Goal: Information Seeking & Learning: Learn about a topic

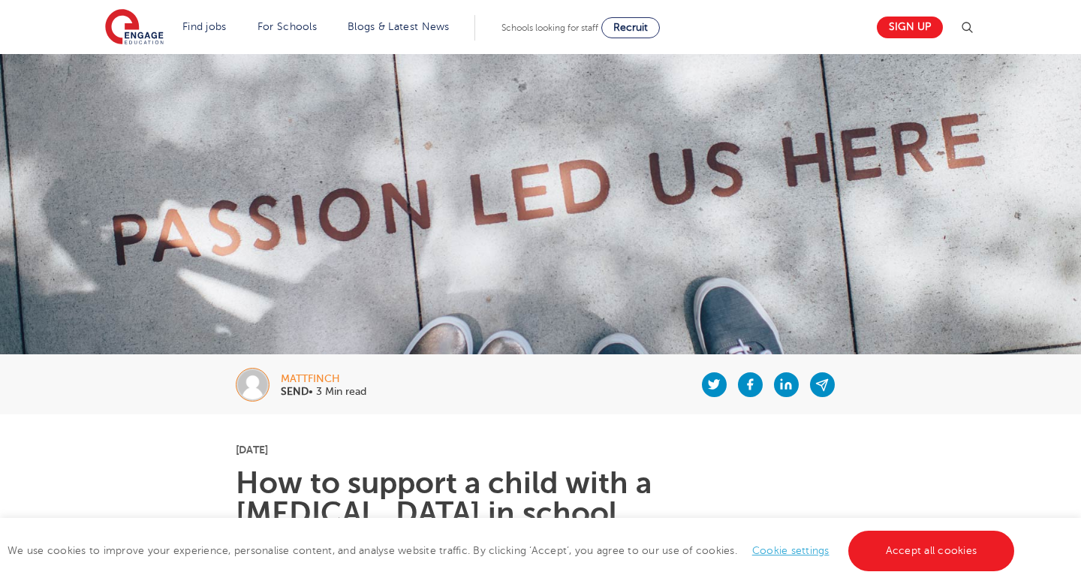
scroll to position [409, 0]
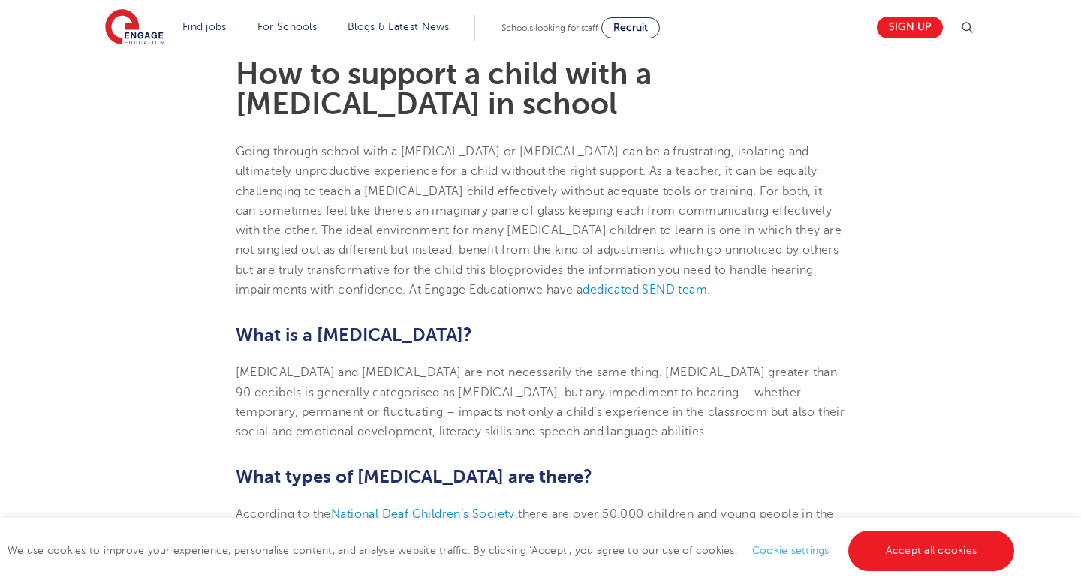
drag, startPoint x: 538, startPoint y: 110, endPoint x: 360, endPoint y: 78, distance: 180.0
click at [360, 78] on h1 "How to support a child with a [MEDICAL_DATA] in school" at bounding box center [541, 89] width 611 height 60
click at [351, 81] on h1 "How to support a child with a [MEDICAL_DATA] in school" at bounding box center [541, 89] width 611 height 60
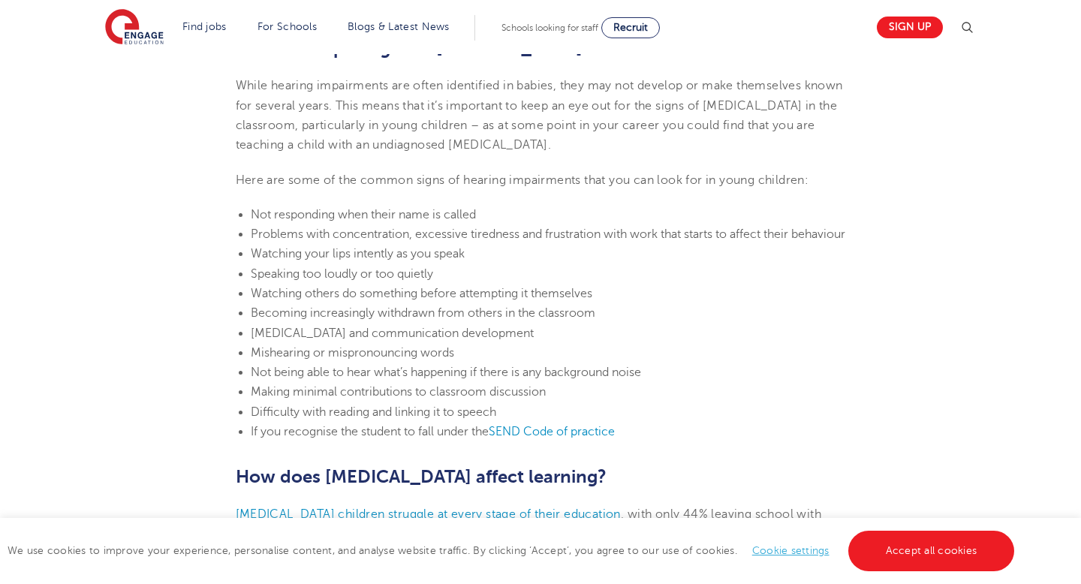
scroll to position [1231, 0]
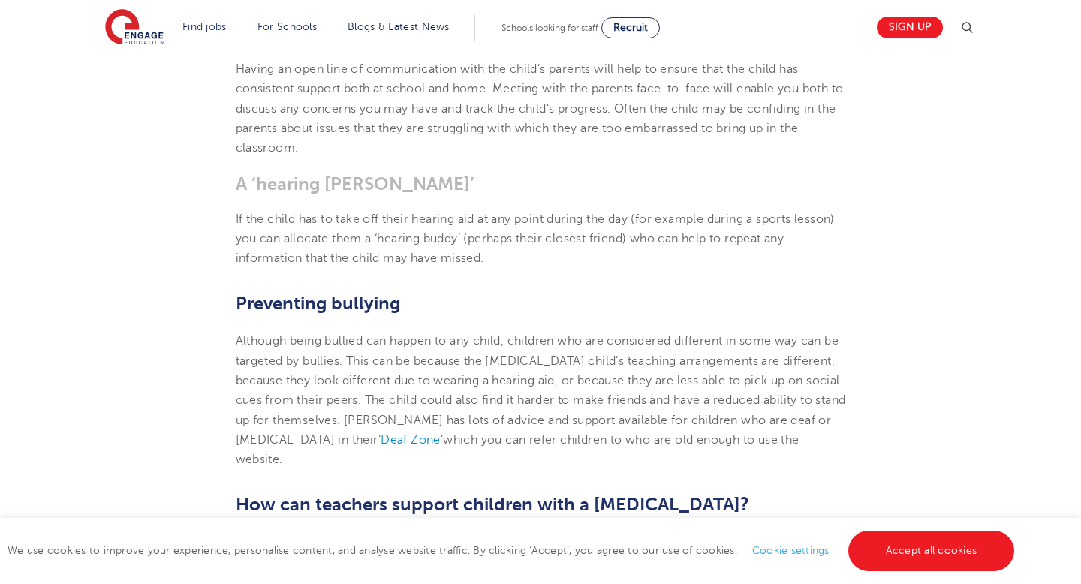
scroll to position [2518, 0]
